Goal: Navigation & Orientation: Find specific page/section

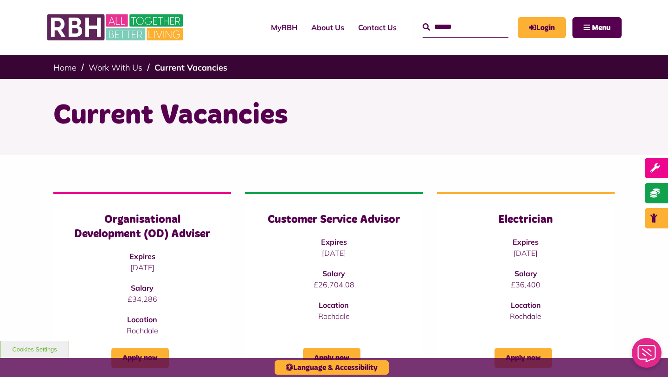
click at [172, 77] on ul "Home Work With Us Current Vacancies" at bounding box center [333, 67] width 561 height 24
click at [173, 71] on link "Current Vacancies" at bounding box center [190, 67] width 73 height 11
click at [173, 70] on link "Current Vacancies" at bounding box center [190, 67] width 73 height 11
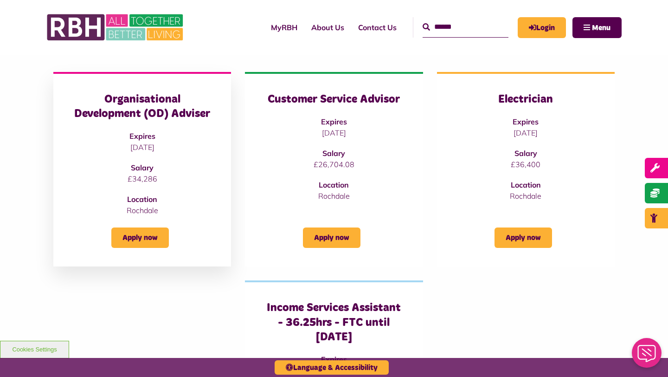
scroll to position [100, 0]
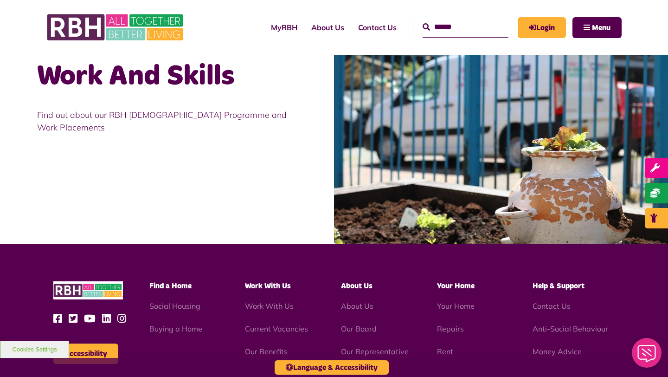
scroll to position [857, 0]
